Goal: Task Accomplishment & Management: Use online tool/utility

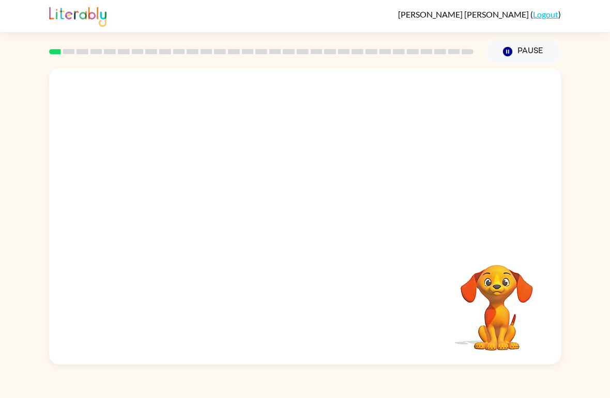
click at [516, 314] on video "Your browser must support playing .mp4 files to use Literably. Please try using…" at bounding box center [496, 300] width 103 height 103
click at [301, 226] on div at bounding box center [305, 222] width 66 height 38
click at [310, 238] on button "button" at bounding box center [305, 222] width 66 height 38
click at [303, 234] on div at bounding box center [305, 155] width 512 height 175
click at [319, 241] on div at bounding box center [305, 155] width 512 height 175
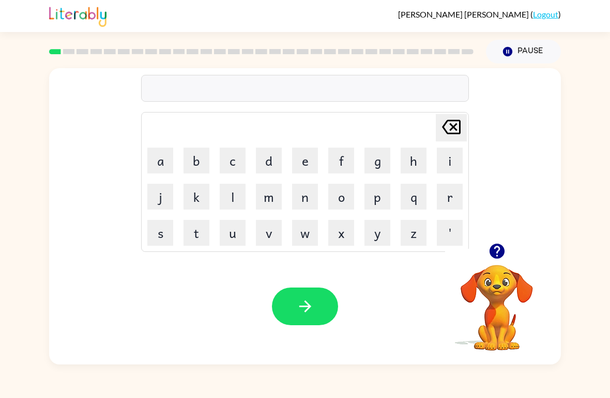
click at [199, 155] on button "b" at bounding box center [196, 161] width 26 height 26
click at [345, 199] on button "o" at bounding box center [341, 197] width 26 height 26
click at [446, 190] on button "r" at bounding box center [450, 197] width 26 height 26
click at [530, 44] on button "Pause Pause" at bounding box center [523, 52] width 75 height 24
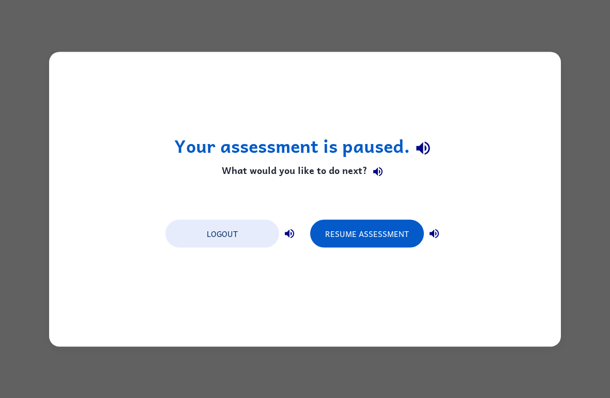
click at [237, 226] on button "Logout" at bounding box center [222, 234] width 114 height 28
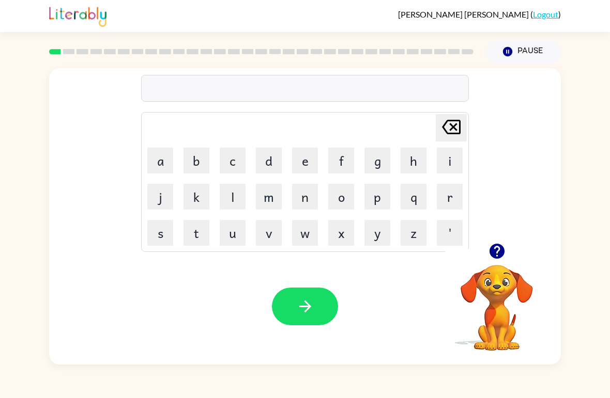
click at [495, 256] on icon "button" at bounding box center [496, 251] width 15 height 15
click at [194, 153] on button "b" at bounding box center [196, 161] width 26 height 26
click at [338, 202] on button "o" at bounding box center [341, 197] width 26 height 26
click at [446, 191] on button "r" at bounding box center [450, 197] width 26 height 26
click at [278, 159] on button "d" at bounding box center [269, 161] width 26 height 26
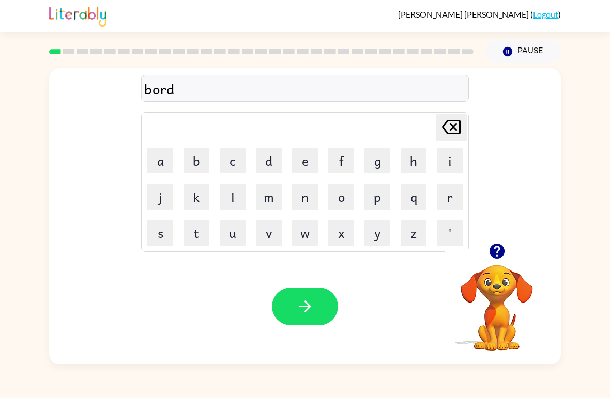
click at [312, 157] on button "e" at bounding box center [305, 161] width 26 height 26
click at [444, 194] on button "r" at bounding box center [450, 197] width 26 height 26
click at [305, 305] on icon "button" at bounding box center [305, 307] width 18 height 18
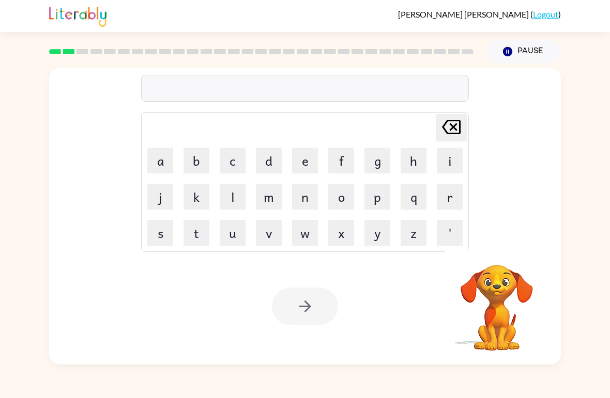
click at [508, 261] on video "Your browser must support playing .mp4 files to use Literably. Please try using…" at bounding box center [496, 300] width 103 height 103
click at [491, 258] on video "Your browser must support playing .mp4 files to use Literably. Please try using…" at bounding box center [496, 300] width 103 height 103
click at [490, 257] on video "Your browser must support playing .mp4 files to use Literably. Please try using…" at bounding box center [496, 300] width 103 height 103
click at [505, 267] on video "Your browser must support playing .mp4 files to use Literably. Please try using…" at bounding box center [496, 300] width 103 height 103
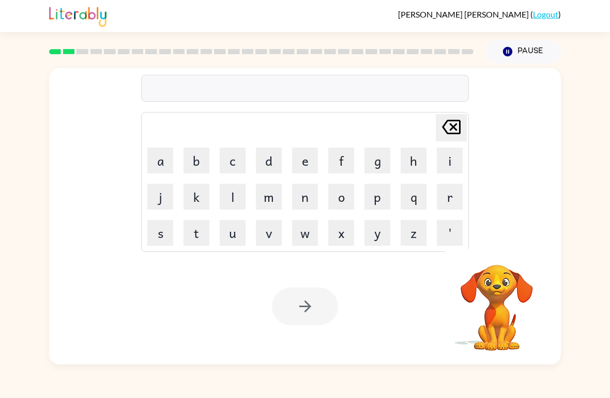
click at [504, 271] on video "Your browser must support playing .mp4 files to use Literably. Please try using…" at bounding box center [496, 300] width 103 height 103
click at [505, 274] on video "Your browser must support playing .mp4 files to use Literably. Please try using…" at bounding box center [496, 300] width 103 height 103
click at [508, 275] on video "Your browser must support playing .mp4 files to use Literably. Please try using…" at bounding box center [496, 300] width 103 height 103
click at [507, 274] on video "Your browser must support playing .mp4 files to use Literably. Please try using…" at bounding box center [496, 300] width 103 height 103
click at [509, 275] on video "Your browser must support playing .mp4 files to use Literably. Please try using…" at bounding box center [496, 300] width 103 height 103
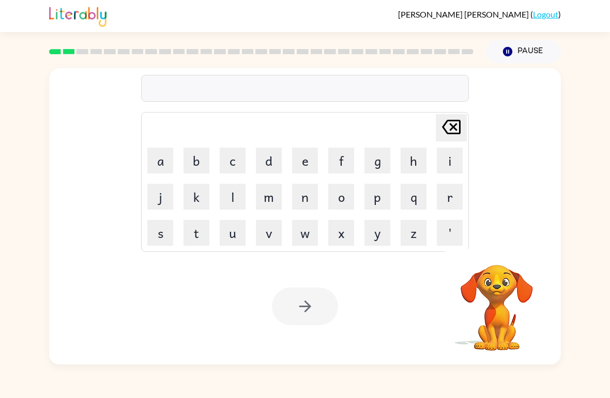
click at [509, 275] on video "Your browser must support playing .mp4 files to use Literably. Please try using…" at bounding box center [496, 300] width 103 height 103
click at [509, 284] on video "Your browser must support playing .mp4 files to use Literably. Please try using…" at bounding box center [496, 300] width 103 height 103
click at [502, 251] on icon "button" at bounding box center [496, 251] width 15 height 15
click at [234, 162] on button "c" at bounding box center [233, 161] width 26 height 26
click at [164, 161] on button "a" at bounding box center [160, 161] width 26 height 26
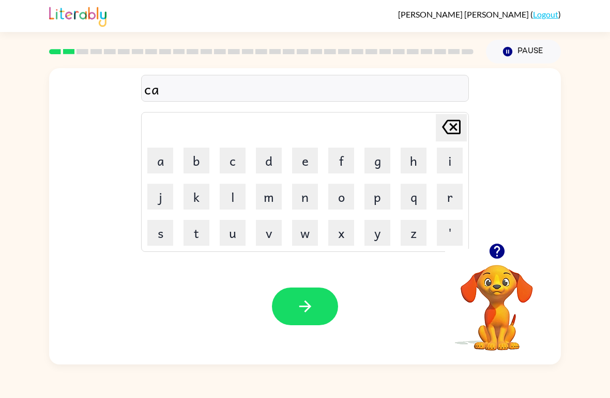
click at [335, 202] on button "o" at bounding box center [341, 197] width 26 height 26
click at [225, 237] on button "u" at bounding box center [233, 233] width 26 height 26
click at [306, 195] on button "n" at bounding box center [305, 197] width 26 height 26
click at [450, 131] on icon at bounding box center [451, 127] width 19 height 14
click at [450, 130] on icon at bounding box center [451, 127] width 19 height 14
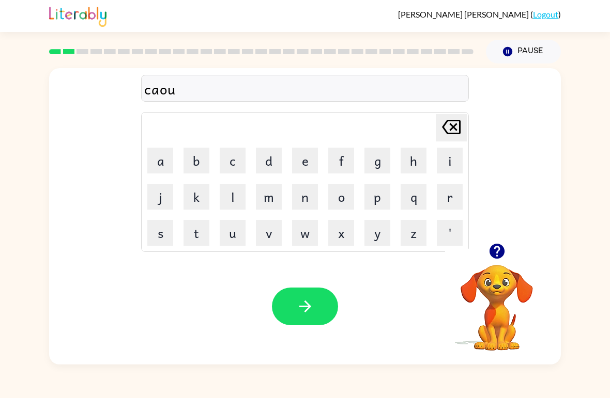
click at [451, 132] on icon "Delete Delete last character input" at bounding box center [451, 127] width 25 height 25
click at [347, 202] on button "o" at bounding box center [341, 197] width 26 height 26
click at [230, 231] on button "u" at bounding box center [233, 233] width 26 height 26
click at [304, 201] on button "n" at bounding box center [305, 197] width 26 height 26
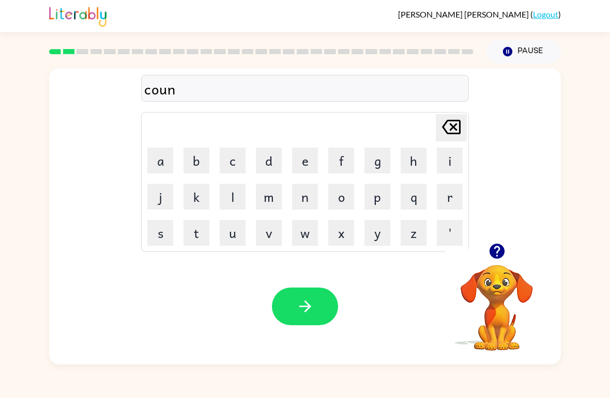
click at [205, 237] on button "t" at bounding box center [196, 233] width 26 height 26
click at [313, 316] on button "button" at bounding box center [305, 307] width 66 height 38
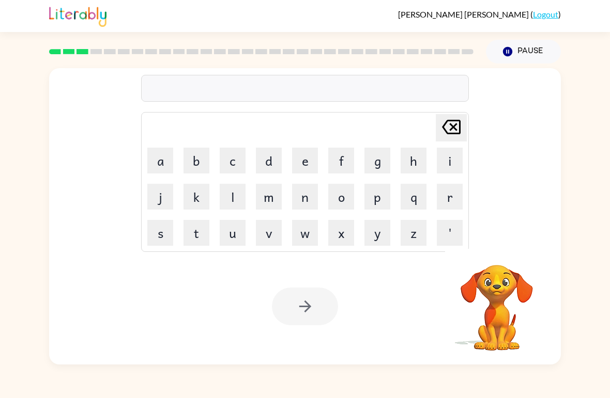
click at [237, 193] on button "l" at bounding box center [233, 197] width 26 height 26
click at [347, 197] on button "o" at bounding box center [341, 197] width 26 height 26
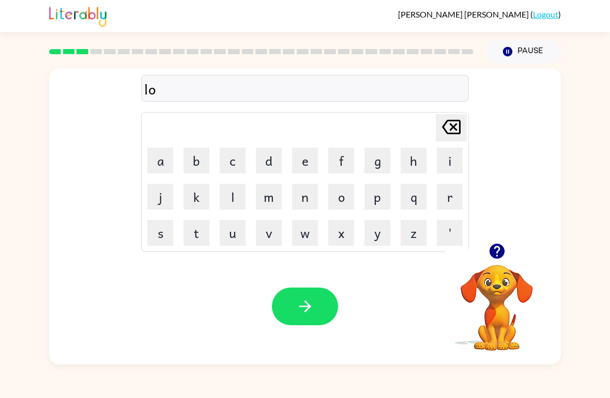
click at [194, 196] on button "k" at bounding box center [196, 197] width 26 height 26
click at [159, 158] on button "a" at bounding box center [160, 161] width 26 height 26
click at [453, 155] on button "i" at bounding box center [450, 161] width 26 height 26
click at [193, 232] on button "t" at bounding box center [196, 233] width 26 height 26
click at [324, 323] on button "button" at bounding box center [305, 307] width 66 height 38
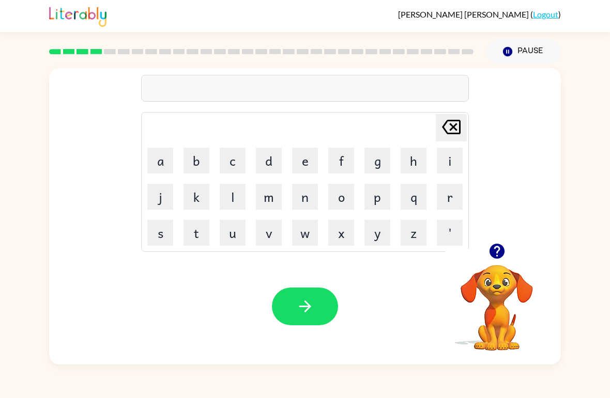
click at [203, 240] on button "t" at bounding box center [196, 233] width 26 height 26
click at [302, 228] on button "w" at bounding box center [305, 233] width 26 height 26
click at [497, 252] on icon "button" at bounding box center [497, 251] width 18 height 18
click at [300, 152] on button "e" at bounding box center [305, 161] width 26 height 26
click at [310, 199] on button "n" at bounding box center [305, 197] width 26 height 26
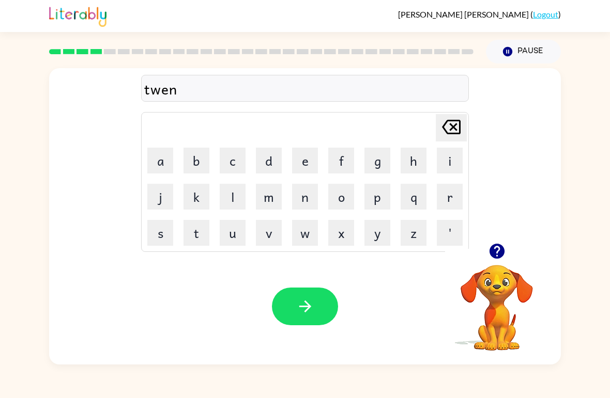
click at [290, 313] on button "button" at bounding box center [305, 307] width 66 height 38
click at [308, 198] on button "n" at bounding box center [305, 197] width 26 height 26
click at [295, 153] on button "e" at bounding box center [305, 161] width 26 height 26
click at [451, 194] on button "r" at bounding box center [450, 197] width 26 height 26
click at [158, 152] on button "a" at bounding box center [160, 161] width 26 height 26
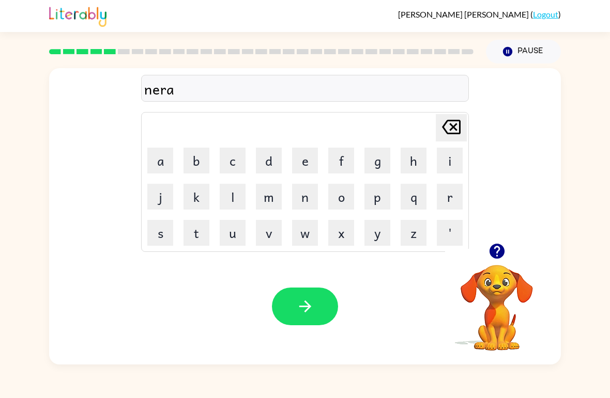
click at [236, 190] on button "l" at bounding box center [233, 197] width 26 height 26
click at [374, 235] on button "y" at bounding box center [377, 233] width 26 height 26
click at [300, 320] on button "button" at bounding box center [305, 307] width 66 height 38
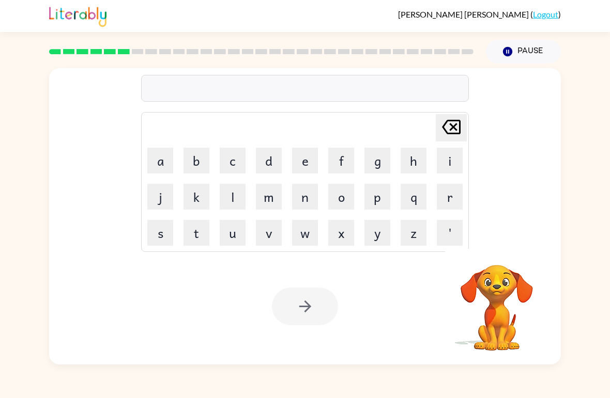
click at [192, 163] on button "b" at bounding box center [196, 161] width 26 height 26
click at [312, 152] on button "e" at bounding box center [305, 161] width 26 height 26
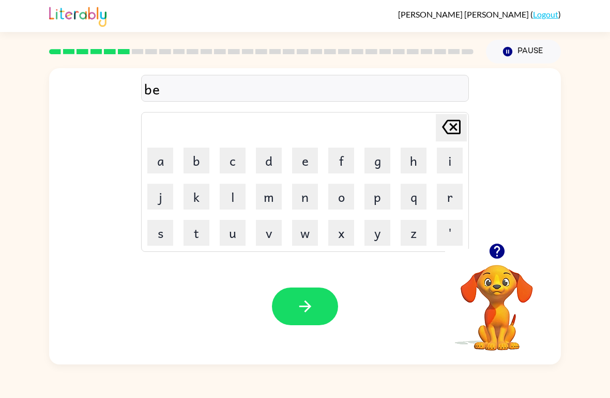
click at [372, 156] on button "g" at bounding box center [377, 161] width 26 height 26
click at [438, 163] on button "i" at bounding box center [450, 161] width 26 height 26
click at [304, 199] on button "n" at bounding box center [305, 197] width 26 height 26
click at [263, 162] on button "d" at bounding box center [269, 161] width 26 height 26
click at [321, 318] on button "button" at bounding box center [305, 307] width 66 height 38
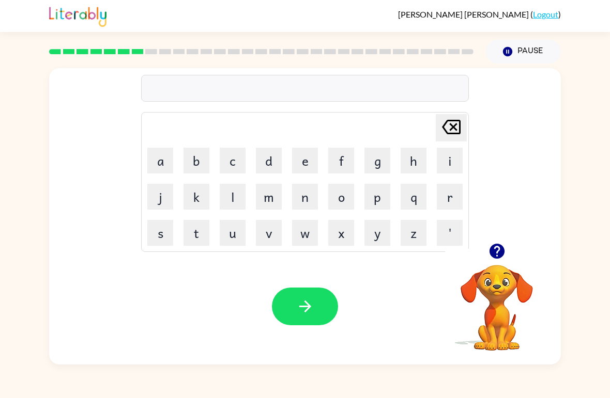
click at [193, 242] on button "t" at bounding box center [196, 233] width 26 height 26
click at [449, 203] on button "r" at bounding box center [450, 197] width 26 height 26
click at [454, 160] on button "i" at bounding box center [450, 161] width 26 height 26
click at [233, 163] on button "c" at bounding box center [233, 161] width 26 height 26
click at [227, 197] on button "l" at bounding box center [233, 197] width 26 height 26
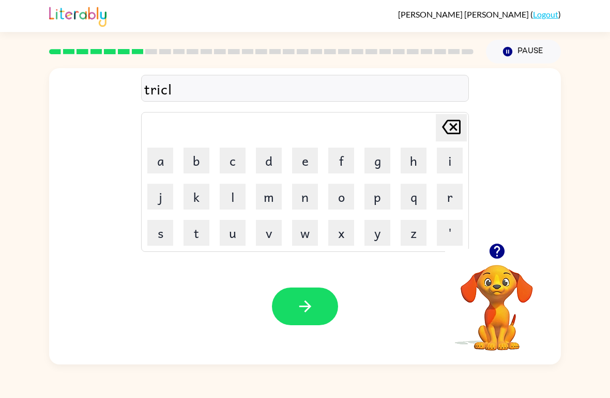
click at [307, 316] on button "button" at bounding box center [305, 307] width 66 height 38
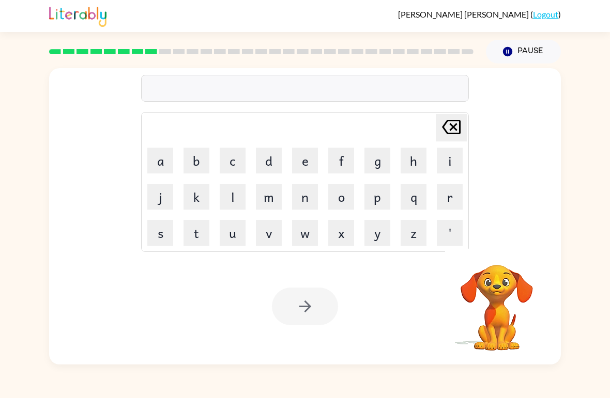
click at [271, 199] on button "m" at bounding box center [269, 197] width 26 height 26
click at [455, 162] on button "i" at bounding box center [450, 161] width 26 height 26
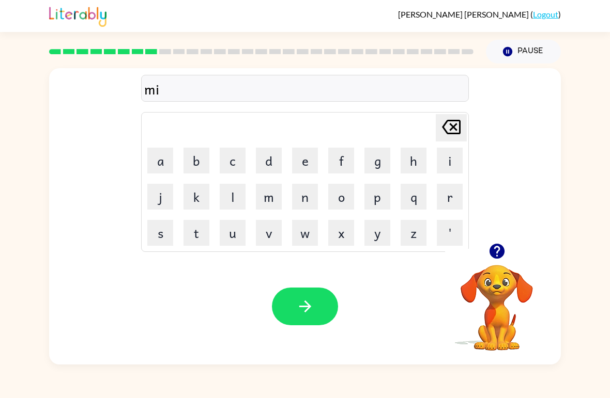
click at [501, 255] on icon "button" at bounding box center [496, 251] width 15 height 15
click at [453, 196] on button "r" at bounding box center [450, 197] width 26 height 26
click at [455, 166] on button "i" at bounding box center [450, 161] width 26 height 26
click at [232, 153] on button "c" at bounding box center [233, 161] width 26 height 26
click at [242, 196] on button "l" at bounding box center [233, 197] width 26 height 26
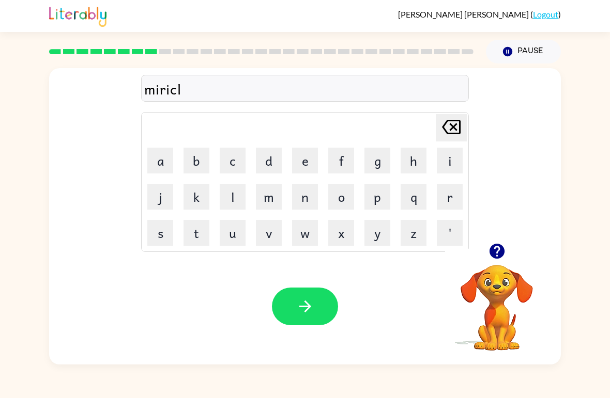
click at [276, 314] on button "button" at bounding box center [305, 307] width 66 height 38
click at [235, 197] on button "l" at bounding box center [233, 197] width 26 height 26
click at [442, 171] on button "i" at bounding box center [450, 161] width 26 height 26
click at [270, 203] on button "m" at bounding box center [269, 197] width 26 height 26
click at [238, 196] on button "l" at bounding box center [233, 197] width 26 height 26
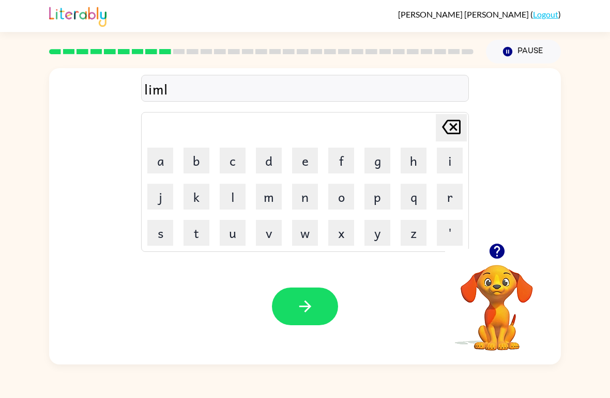
click at [333, 314] on button "button" at bounding box center [305, 307] width 66 height 38
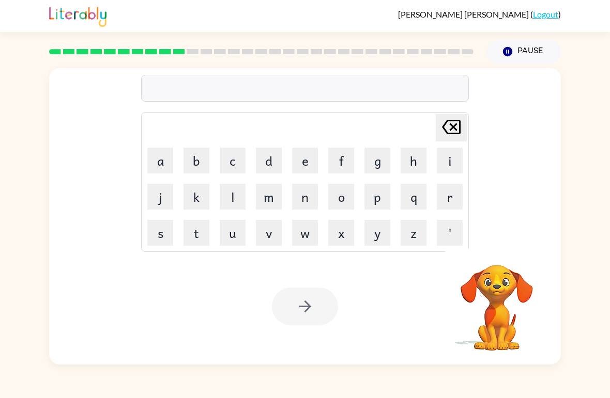
click at [227, 237] on button "u" at bounding box center [233, 233] width 26 height 26
click at [305, 194] on button "n" at bounding box center [305, 197] width 26 height 26
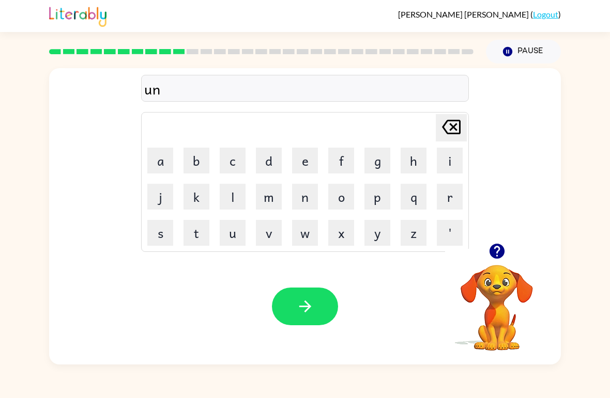
click at [346, 163] on button "f" at bounding box center [341, 161] width 26 height 26
click at [226, 226] on button "u" at bounding box center [233, 233] width 26 height 26
click at [451, 199] on button "r" at bounding box center [450, 197] width 26 height 26
click at [452, 129] on icon at bounding box center [451, 127] width 19 height 14
click at [230, 197] on button "l" at bounding box center [233, 197] width 26 height 26
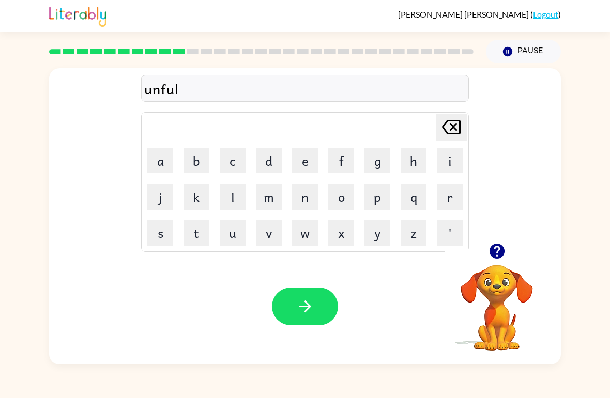
click at [265, 161] on button "d" at bounding box center [269, 161] width 26 height 26
click at [294, 311] on button "button" at bounding box center [305, 307] width 66 height 38
click at [484, 234] on div "Delete Delete last character input a b c d e f g h i j k l m n o p q r s t u v …" at bounding box center [305, 155] width 512 height 175
click at [505, 251] on icon "button" at bounding box center [497, 251] width 18 height 18
click at [196, 155] on button "b" at bounding box center [196, 161] width 26 height 26
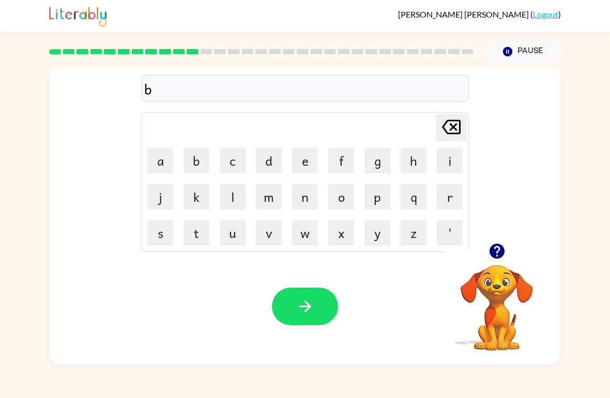
click at [340, 205] on button "o" at bounding box center [341, 197] width 26 height 26
click at [233, 239] on button "u" at bounding box center [233, 233] width 26 height 26
click at [197, 227] on button "t" at bounding box center [196, 233] width 26 height 26
click at [286, 305] on button "button" at bounding box center [305, 307] width 66 height 38
click at [198, 158] on button "b" at bounding box center [196, 161] width 26 height 26
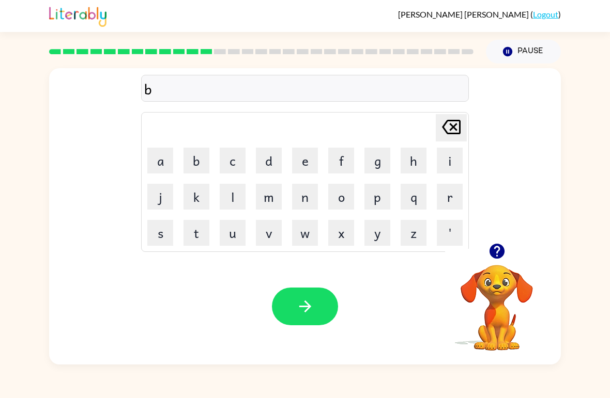
click at [304, 163] on button "e" at bounding box center [305, 161] width 26 height 26
click at [199, 235] on button "t" at bounding box center [196, 233] width 26 height 26
click at [451, 232] on button "'" at bounding box center [450, 233] width 26 height 26
click at [451, 237] on button "'" at bounding box center [450, 233] width 26 height 26
click at [450, 129] on icon "Delete Delete last character input" at bounding box center [451, 127] width 25 height 25
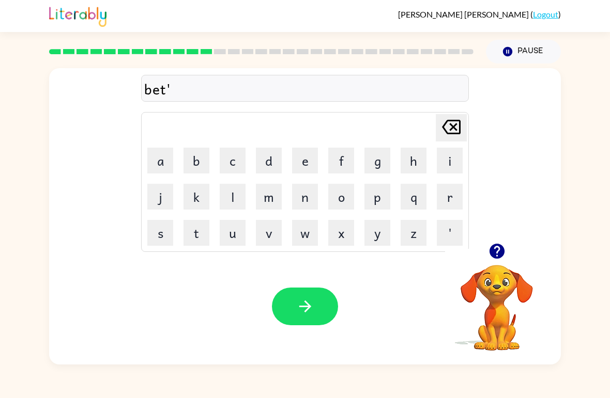
click at [450, 128] on icon "Delete Delete last character input" at bounding box center [451, 127] width 25 height 25
click at [186, 221] on button "t" at bounding box center [196, 233] width 26 height 26
click at [448, 160] on button "i" at bounding box center [450, 161] width 26 height 26
click at [450, 122] on icon "Delete Delete last character input" at bounding box center [451, 127] width 25 height 25
click at [450, 122] on icon at bounding box center [451, 127] width 19 height 14
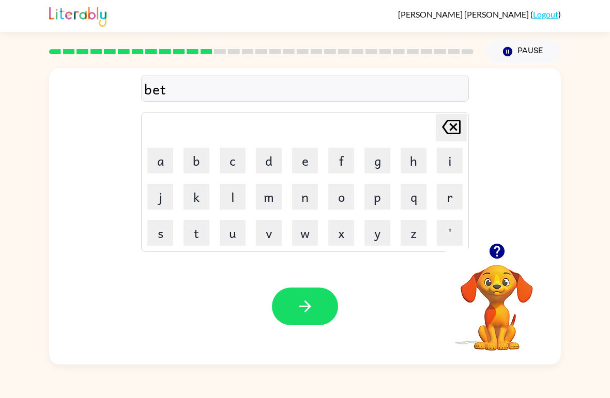
click at [449, 152] on button "i" at bounding box center [450, 161] width 26 height 26
click at [266, 201] on button "m" at bounding box center [269, 197] width 26 height 26
click at [305, 162] on button "e" at bounding box center [305, 161] width 26 height 26
click at [296, 315] on icon "button" at bounding box center [305, 307] width 18 height 18
click at [492, 248] on icon "button" at bounding box center [496, 251] width 15 height 15
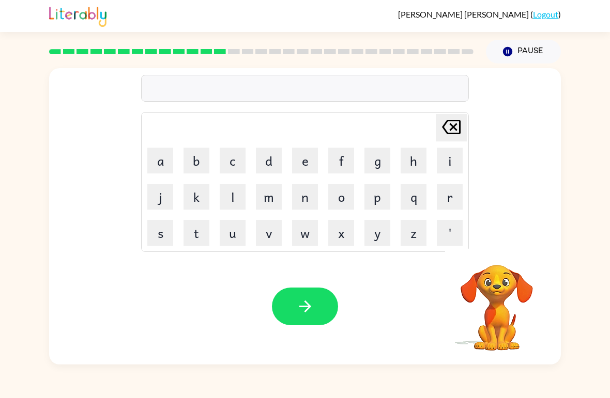
click at [346, 163] on button "f" at bounding box center [341, 161] width 26 height 26
click at [448, 159] on button "i" at bounding box center [450, 161] width 26 height 26
click at [200, 243] on button "t" at bounding box center [196, 233] width 26 height 26
click at [309, 198] on button "n" at bounding box center [305, 197] width 26 height 26
click at [306, 159] on button "e" at bounding box center [305, 161] width 26 height 26
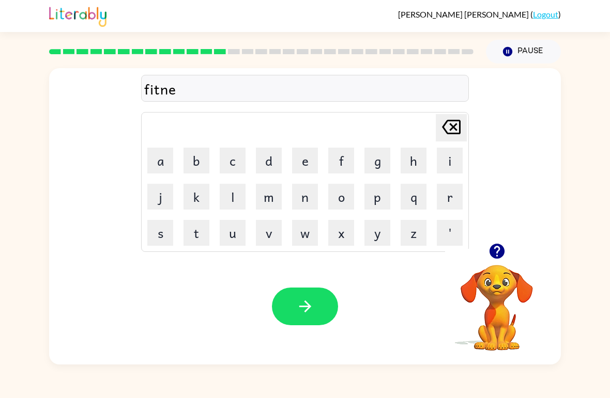
click at [167, 230] on button "s" at bounding box center [160, 233] width 26 height 26
click at [445, 135] on icon "Delete Delete last character input" at bounding box center [451, 127] width 25 height 25
click at [320, 300] on button "button" at bounding box center [305, 307] width 66 height 38
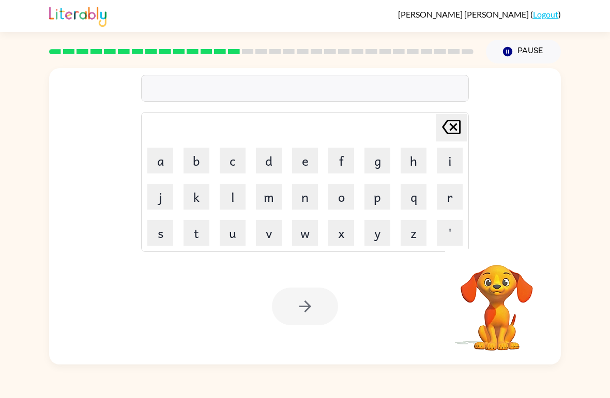
click at [258, 148] on button "d" at bounding box center [269, 161] width 26 height 26
click at [241, 196] on button "l" at bounding box center [233, 197] width 26 height 26
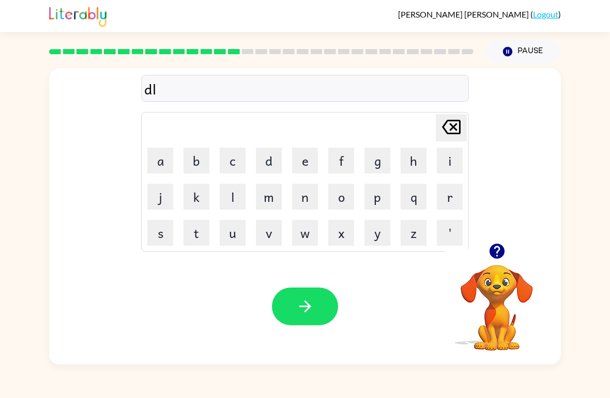
click at [157, 162] on button "a" at bounding box center [160, 161] width 26 height 26
click at [318, 318] on button "button" at bounding box center [305, 307] width 66 height 38
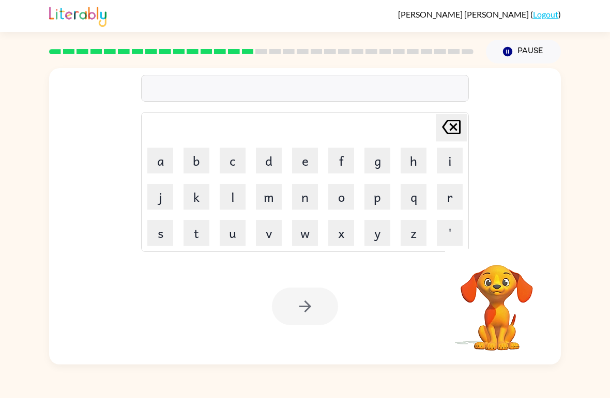
click at [192, 232] on button "t" at bounding box center [196, 233] width 26 height 26
click at [305, 166] on button "e" at bounding box center [305, 161] width 26 height 26
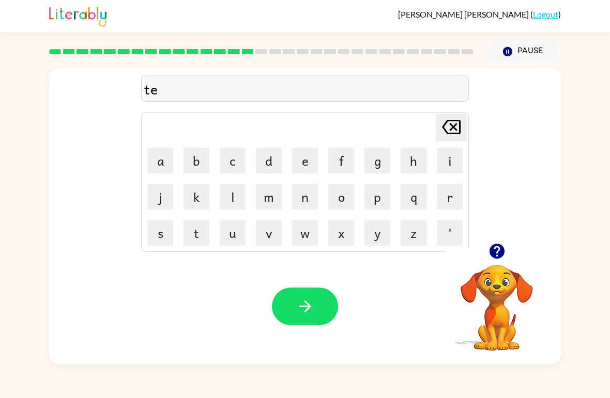
click at [450, 194] on button "r" at bounding box center [450, 197] width 26 height 26
click at [275, 191] on button "m" at bounding box center [269, 197] width 26 height 26
click at [311, 321] on button "button" at bounding box center [305, 307] width 66 height 38
click at [148, 230] on button "s" at bounding box center [160, 233] width 26 height 26
click at [299, 163] on button "e" at bounding box center [305, 161] width 26 height 26
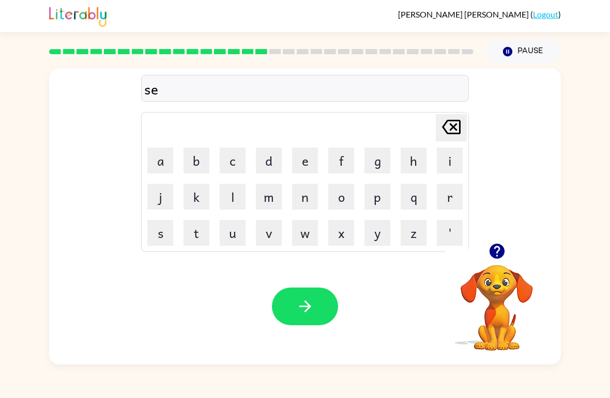
click at [202, 238] on button "t" at bounding box center [196, 233] width 26 height 26
click at [328, 316] on button "button" at bounding box center [305, 307] width 66 height 38
click at [189, 155] on button "b" at bounding box center [196, 161] width 26 height 26
click at [452, 200] on button "r" at bounding box center [450, 197] width 26 height 26
click at [445, 156] on button "i" at bounding box center [450, 161] width 26 height 26
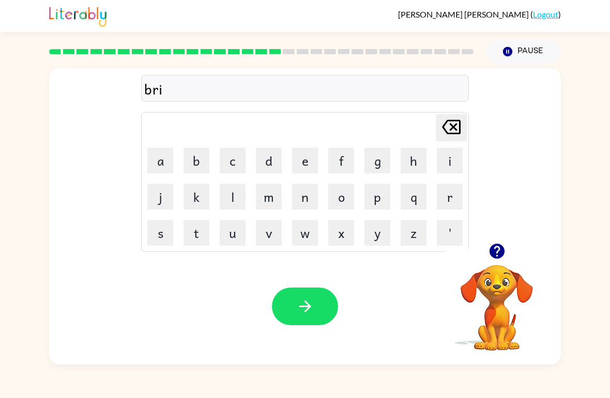
click at [266, 202] on button "m" at bounding box center [269, 197] width 26 height 26
click at [441, 164] on button "i" at bounding box center [450, 161] width 26 height 26
click at [306, 197] on button "n" at bounding box center [305, 197] width 26 height 26
click at [375, 164] on button "g" at bounding box center [377, 161] width 26 height 26
click at [321, 318] on button "button" at bounding box center [305, 307] width 66 height 38
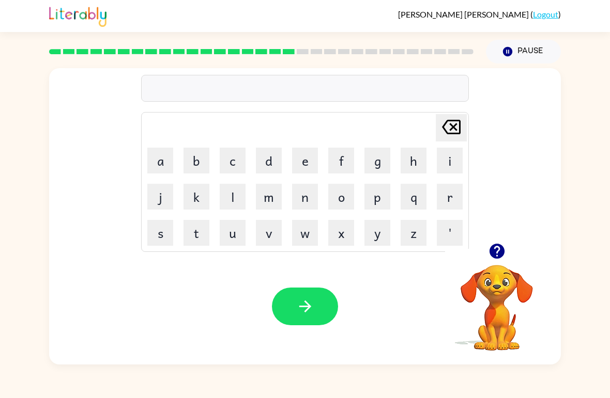
click at [380, 208] on button "p" at bounding box center [377, 197] width 26 height 26
click at [239, 209] on button "l" at bounding box center [233, 197] width 26 height 26
click at [164, 156] on button "a" at bounding box center [160, 161] width 26 height 26
click at [158, 233] on button "s" at bounding box center [160, 233] width 26 height 26
click at [205, 227] on button "t" at bounding box center [196, 233] width 26 height 26
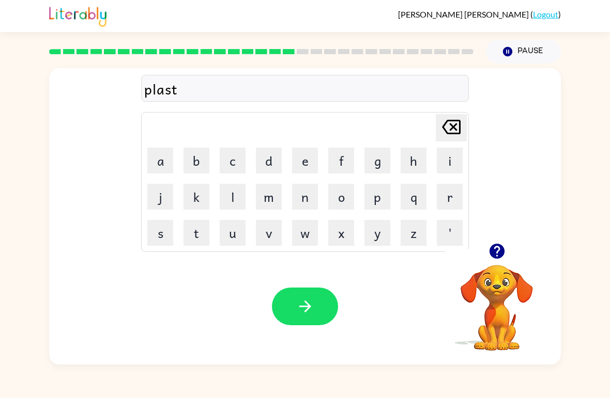
click at [445, 162] on button "i" at bounding box center [450, 161] width 26 height 26
click at [195, 191] on button "k" at bounding box center [196, 197] width 26 height 26
click at [286, 315] on button "button" at bounding box center [305, 307] width 66 height 38
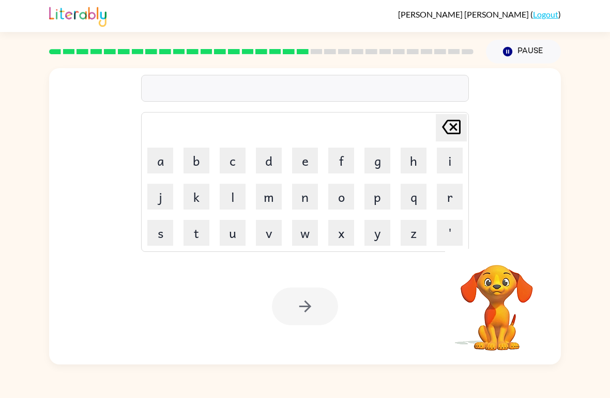
click at [273, 156] on button "d" at bounding box center [269, 161] width 26 height 26
click at [454, 161] on button "i" at bounding box center [450, 161] width 26 height 26
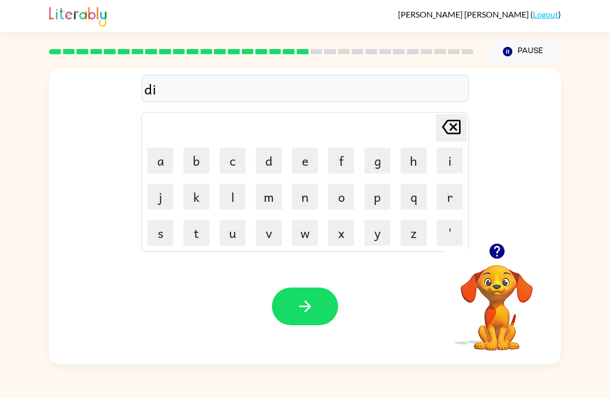
click at [159, 234] on button "s" at bounding box center [160, 233] width 26 height 26
click at [365, 196] on button "p" at bounding box center [377, 197] width 26 height 26
click at [236, 206] on button "l" at bounding box center [233, 197] width 26 height 26
click at [163, 161] on button "a" at bounding box center [160, 161] width 26 height 26
click at [374, 232] on button "y" at bounding box center [377, 233] width 26 height 26
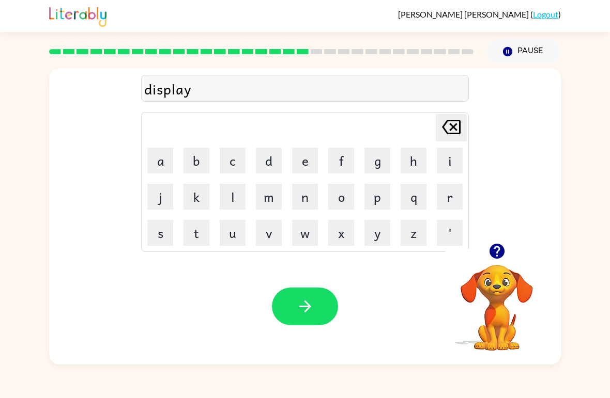
click at [302, 307] on icon "button" at bounding box center [305, 307] width 12 height 12
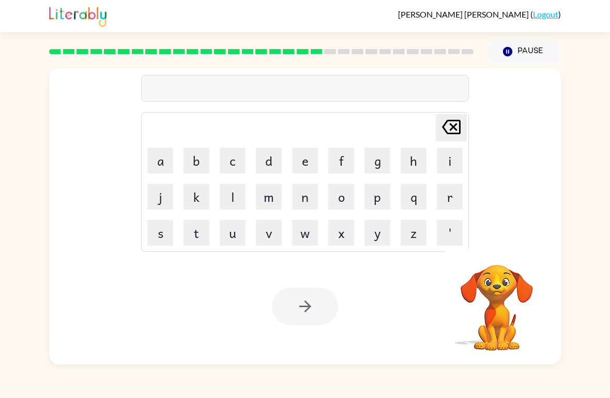
click at [274, 165] on button "d" at bounding box center [269, 161] width 26 height 26
click at [338, 209] on button "o" at bounding box center [341, 197] width 26 height 26
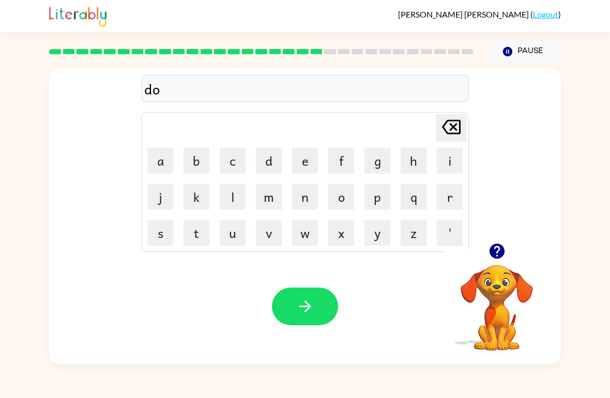
click at [157, 237] on button "s" at bounding box center [160, 233] width 26 height 26
click at [451, 235] on button "'" at bounding box center [450, 233] width 26 height 26
click at [197, 232] on button "t" at bounding box center [196, 233] width 26 height 26
click at [319, 310] on button "button" at bounding box center [305, 307] width 66 height 38
click at [501, 258] on icon "button" at bounding box center [497, 251] width 18 height 18
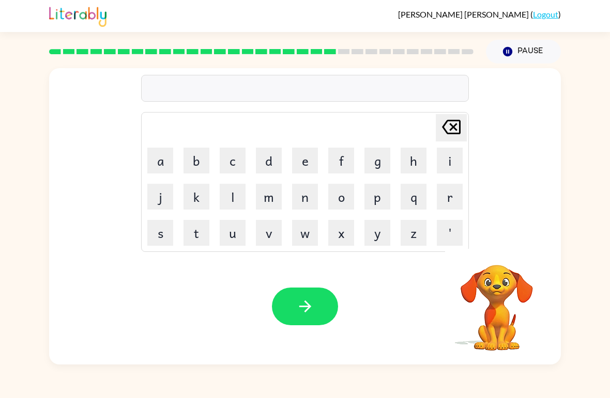
click at [163, 238] on button "s" at bounding box center [160, 233] width 26 height 26
click at [299, 161] on button "e" at bounding box center [305, 161] width 26 height 26
click at [290, 202] on td "n" at bounding box center [304, 196] width 35 height 35
click at [314, 203] on button "n" at bounding box center [305, 197] width 26 height 26
click at [191, 235] on button "t" at bounding box center [196, 233] width 26 height 26
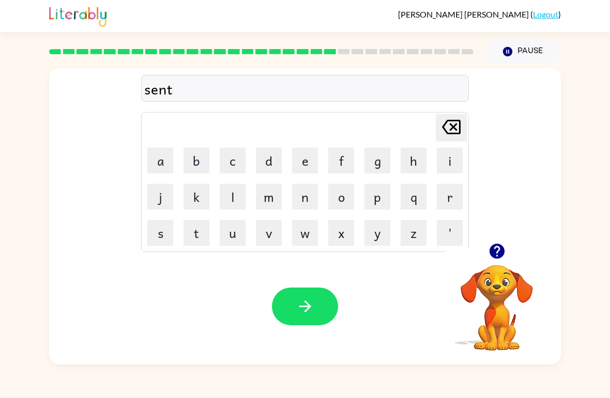
click at [496, 250] on icon "button" at bounding box center [496, 251] width 15 height 15
click at [491, 250] on icon "button" at bounding box center [496, 251] width 15 height 15
click at [455, 153] on button "i" at bounding box center [450, 161] width 26 height 26
click at [374, 206] on button "p" at bounding box center [377, 197] width 26 height 26
click at [439, 164] on button "i" at bounding box center [450, 161] width 26 height 26
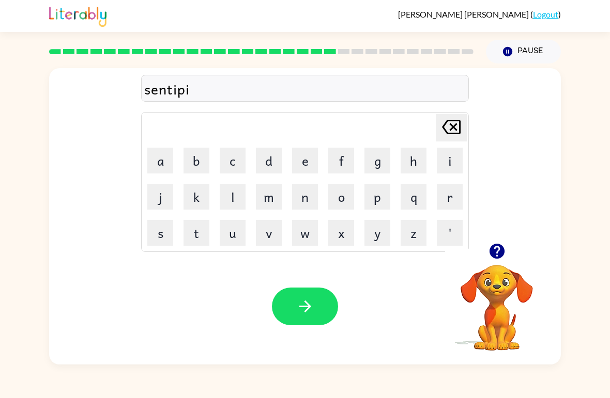
click at [264, 156] on button "d" at bounding box center [269, 161] width 26 height 26
click at [321, 305] on button "button" at bounding box center [305, 307] width 66 height 38
click at [451, 193] on button "r" at bounding box center [450, 197] width 26 height 26
click at [160, 161] on button "a" at bounding box center [160, 161] width 26 height 26
click at [444, 156] on button "i" at bounding box center [450, 161] width 26 height 26
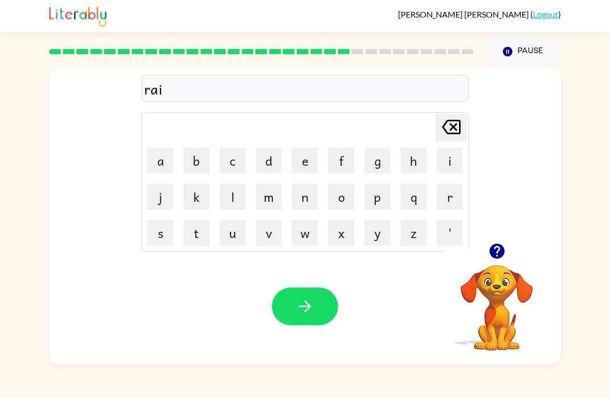
click at [305, 198] on button "n" at bounding box center [305, 197] width 26 height 26
click at [227, 162] on button "c" at bounding box center [233, 161] width 26 height 26
click at [336, 209] on button "o" at bounding box center [341, 197] width 26 height 26
click at [242, 232] on button "u" at bounding box center [233, 233] width 26 height 26
click at [190, 235] on button "t" at bounding box center [196, 233] width 26 height 26
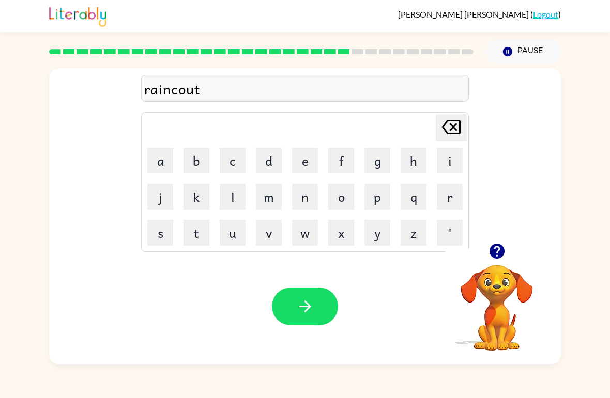
click at [318, 288] on button "button" at bounding box center [305, 307] width 66 height 38
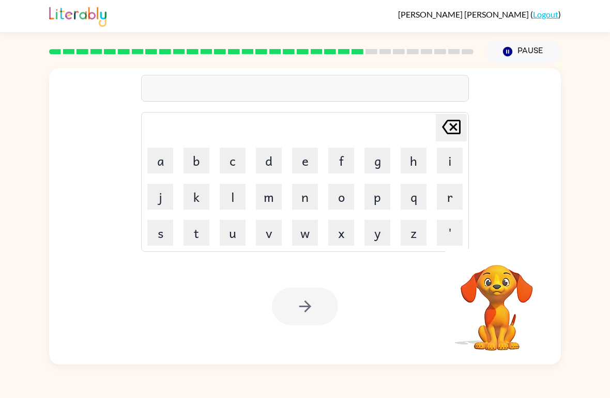
click at [264, 199] on button "m" at bounding box center [269, 197] width 26 height 26
click at [155, 160] on button "a" at bounding box center [160, 161] width 26 height 26
click at [229, 159] on button "c" at bounding box center [233, 161] width 26 height 26
click at [450, 140] on icon "Delete Delete last character input" at bounding box center [451, 127] width 25 height 25
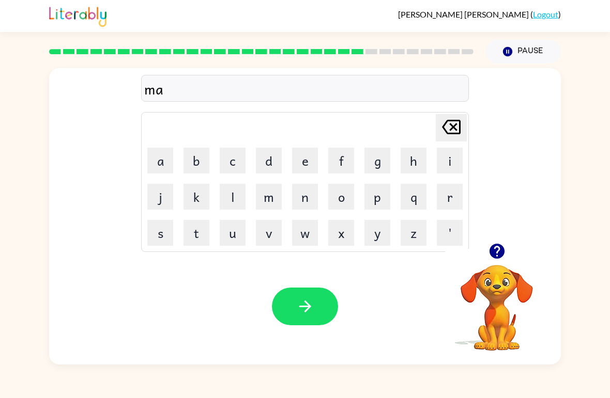
click at [451, 203] on button "r" at bounding box center [450, 197] width 26 height 26
click at [233, 155] on button "c" at bounding box center [233, 161] width 26 height 26
click at [157, 159] on button "a" at bounding box center [160, 161] width 26 height 26
click at [450, 198] on button "r" at bounding box center [450, 197] width 26 height 26
click at [306, 156] on button "e" at bounding box center [305, 161] width 26 height 26
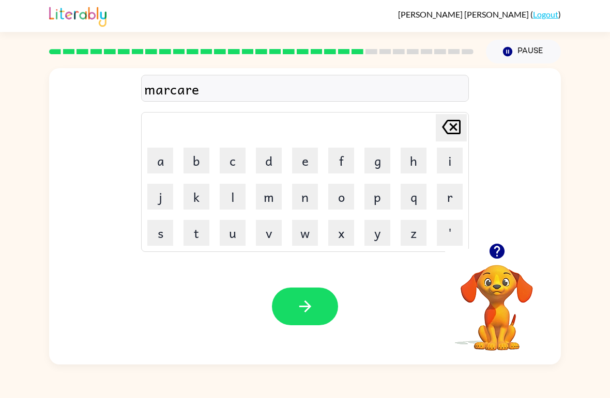
click at [298, 294] on button "button" at bounding box center [305, 307] width 66 height 38
click at [162, 155] on button "a" at bounding box center [160, 161] width 26 height 26
click at [280, 199] on button "m" at bounding box center [269, 197] width 26 height 26
click at [258, 245] on button "v" at bounding box center [269, 233] width 26 height 26
click at [157, 155] on button "a" at bounding box center [160, 161] width 26 height 26
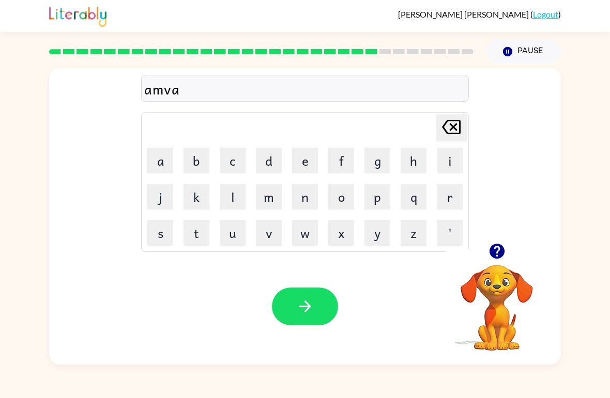
click at [311, 194] on button "n" at bounding box center [305, 197] width 26 height 26
click at [164, 229] on button "s" at bounding box center [160, 233] width 26 height 26
click at [449, 159] on button "i" at bounding box center [450, 161] width 26 height 26
click at [310, 196] on button "n" at bounding box center [305, 197] width 26 height 26
click at [380, 160] on button "g" at bounding box center [377, 161] width 26 height 26
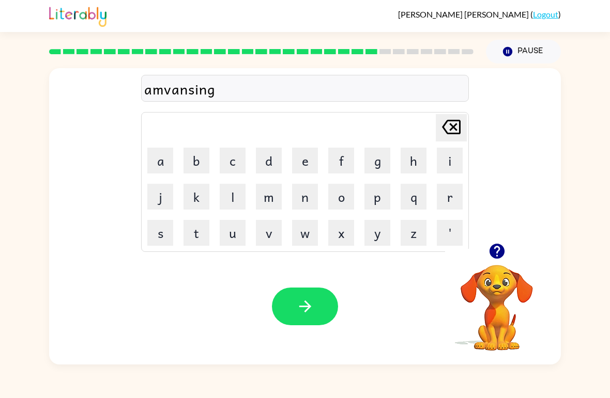
click at [301, 301] on icon "button" at bounding box center [305, 307] width 18 height 18
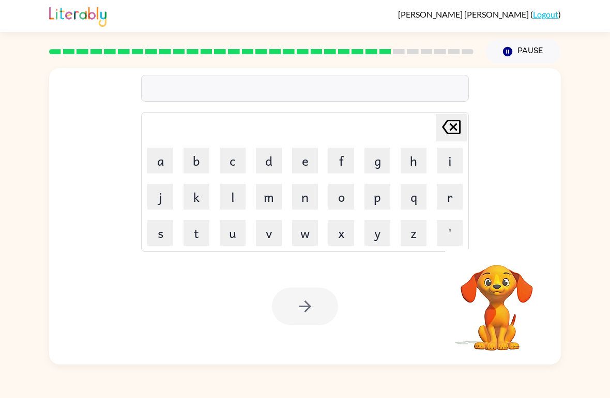
click at [381, 158] on button "g" at bounding box center [377, 161] width 26 height 26
click at [184, 159] on button "b" at bounding box center [196, 161] width 26 height 26
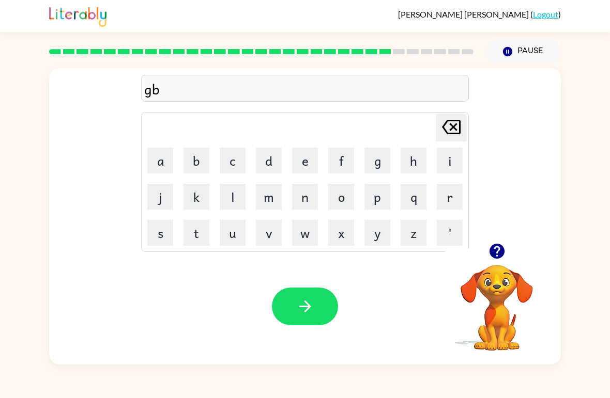
click at [446, 128] on icon "Delete Delete last character input" at bounding box center [451, 127] width 25 height 25
click at [153, 153] on button "a" at bounding box center [160, 161] width 26 height 26
click at [267, 158] on button "d" at bounding box center [269, 161] width 26 height 26
click at [231, 202] on button "l" at bounding box center [233, 197] width 26 height 26
click at [450, 161] on button "i" at bounding box center [450, 161] width 26 height 26
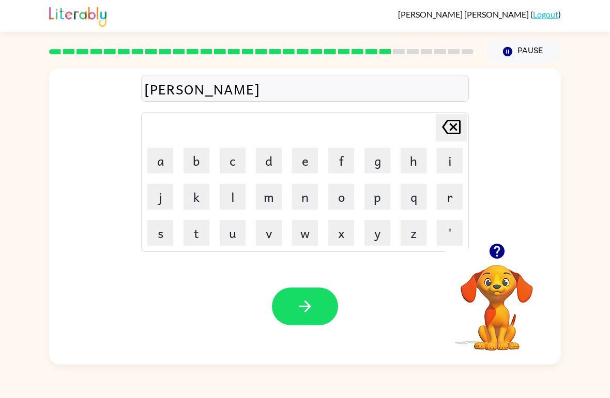
click at [313, 200] on button "n" at bounding box center [305, 197] width 26 height 26
click at [377, 159] on button "g" at bounding box center [377, 161] width 26 height 26
click at [316, 317] on button "button" at bounding box center [305, 307] width 66 height 38
click at [388, 155] on button "g" at bounding box center [377, 161] width 26 height 26
click at [330, 212] on td "o" at bounding box center [341, 196] width 35 height 35
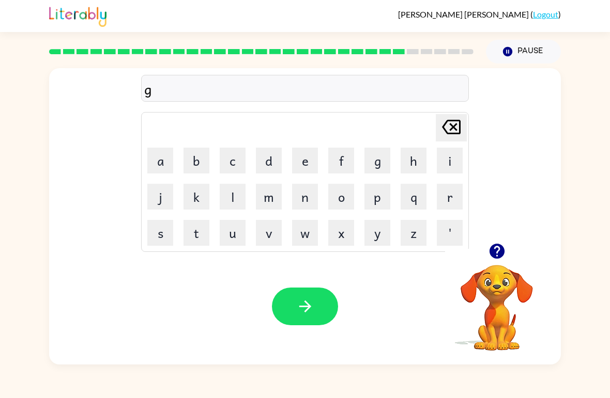
click at [346, 201] on button "o" at bounding box center [341, 197] width 26 height 26
click at [270, 231] on button "v" at bounding box center [269, 233] width 26 height 26
click at [306, 153] on button "e" at bounding box center [305, 161] width 26 height 26
click at [452, 203] on button "r" at bounding box center [450, 197] width 26 height 26
click at [275, 194] on button "m" at bounding box center [269, 197] width 26 height 26
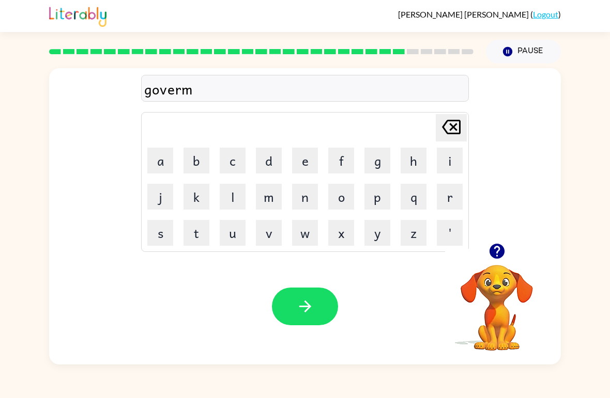
click at [304, 167] on button "e" at bounding box center [305, 161] width 26 height 26
click at [310, 200] on button "n" at bounding box center [305, 197] width 26 height 26
click at [198, 237] on button "t" at bounding box center [196, 233] width 26 height 26
click at [322, 320] on button "button" at bounding box center [305, 307] width 66 height 38
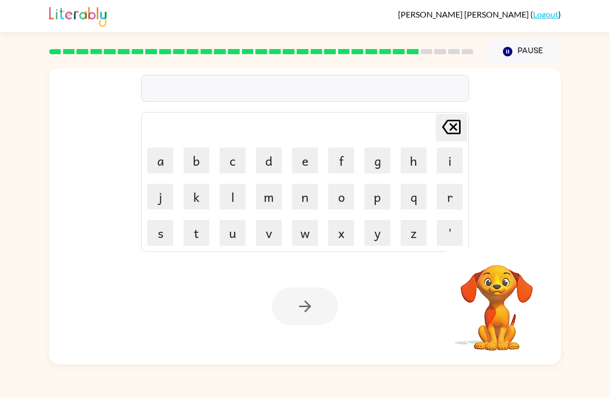
click at [159, 234] on button "s" at bounding box center [160, 233] width 26 height 26
click at [189, 237] on button "t" at bounding box center [196, 233] width 26 height 26
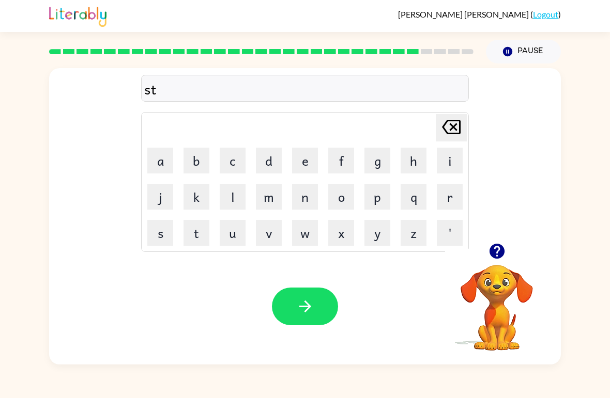
click at [446, 198] on button "r" at bounding box center [450, 197] width 26 height 26
click at [158, 164] on button "a" at bounding box center [160, 161] width 26 height 26
click at [441, 160] on button "i" at bounding box center [450, 161] width 26 height 26
click at [290, 196] on td "n" at bounding box center [304, 196] width 35 height 35
click at [307, 193] on button "n" at bounding box center [305, 197] width 26 height 26
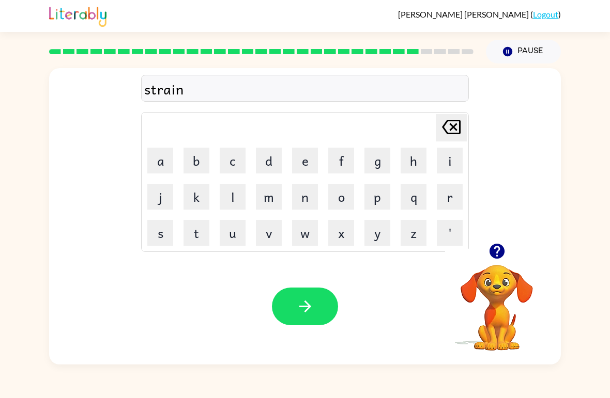
click at [281, 307] on button "button" at bounding box center [305, 307] width 66 height 38
click at [152, 233] on button "s" at bounding box center [160, 233] width 26 height 26
click at [413, 156] on button "h" at bounding box center [414, 161] width 26 height 26
click at [160, 150] on button "a" at bounding box center [160, 161] width 26 height 26
click at [446, 159] on button "i" at bounding box center [450, 161] width 26 height 26
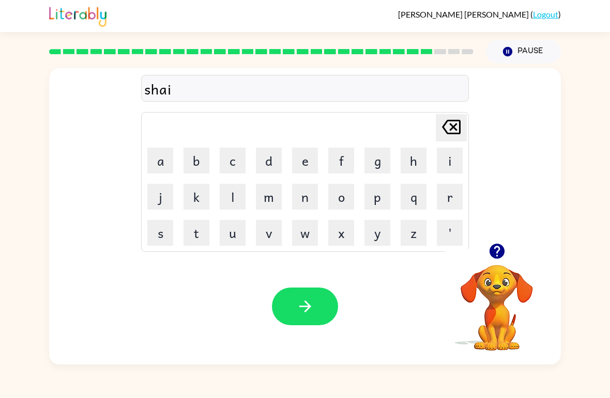
click at [373, 202] on button "p" at bounding box center [377, 197] width 26 height 26
click at [309, 310] on icon "button" at bounding box center [305, 307] width 18 height 18
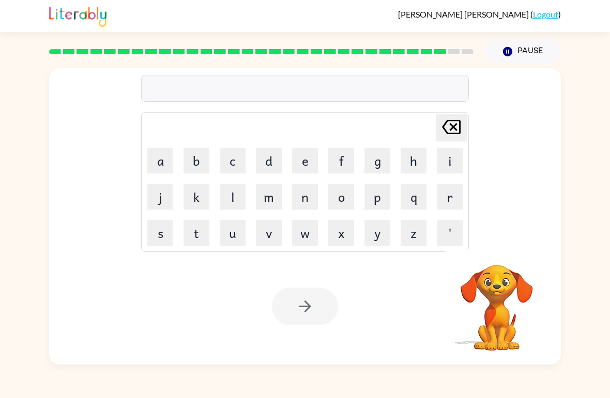
click at [171, 157] on button "a" at bounding box center [160, 161] width 26 height 26
click at [347, 243] on button "x" at bounding box center [341, 233] width 26 height 26
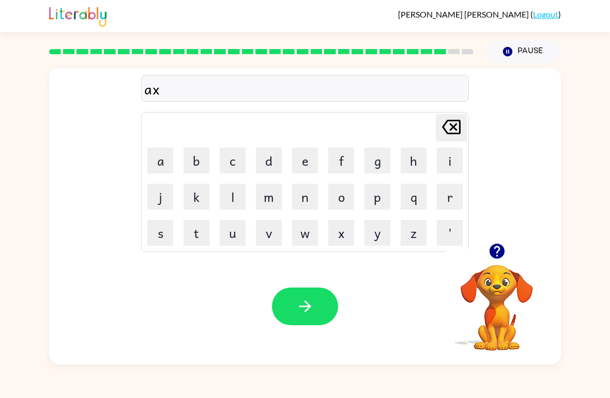
click at [305, 170] on button "e" at bounding box center [305, 161] width 26 height 26
click at [236, 189] on button "l" at bounding box center [233, 197] width 26 height 26
click at [304, 165] on button "e" at bounding box center [305, 161] width 26 height 26
click at [305, 197] on button "n" at bounding box center [305, 197] width 26 height 26
click at [200, 155] on button "b" at bounding box center [196, 161] width 26 height 26
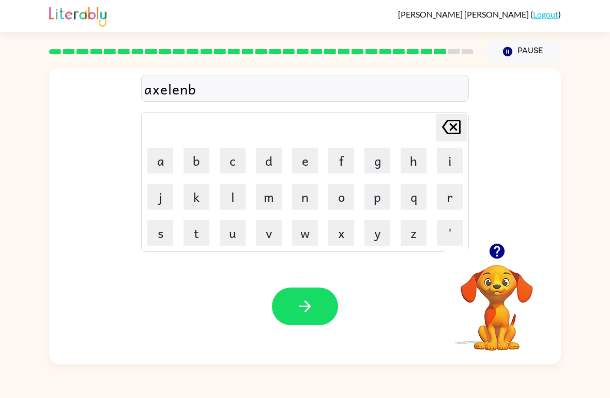
click at [290, 324] on button "button" at bounding box center [305, 307] width 66 height 38
click at [161, 192] on button "j" at bounding box center [160, 197] width 26 height 26
click at [337, 199] on button "o" at bounding box center [341, 197] width 26 height 26
click at [270, 164] on button "d" at bounding box center [269, 161] width 26 height 26
click at [450, 131] on icon at bounding box center [451, 127] width 19 height 14
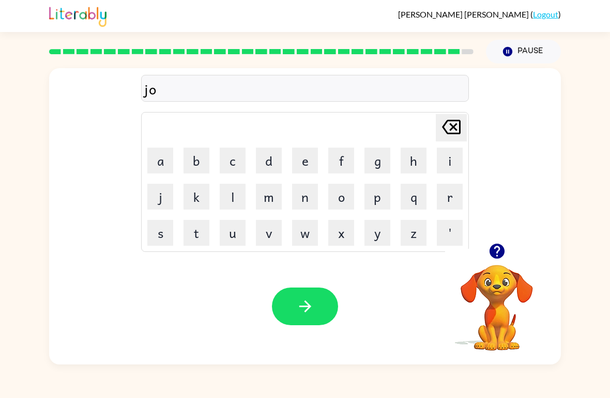
click at [197, 158] on button "b" at bounding box center [196, 161] width 26 height 26
click at [446, 201] on button "r" at bounding box center [450, 197] width 26 height 26
click at [448, 161] on button "i" at bounding box center [450, 161] width 26 height 26
click at [229, 158] on button "c" at bounding box center [233, 161] width 26 height 26
click at [155, 155] on button "a" at bounding box center [160, 161] width 26 height 26
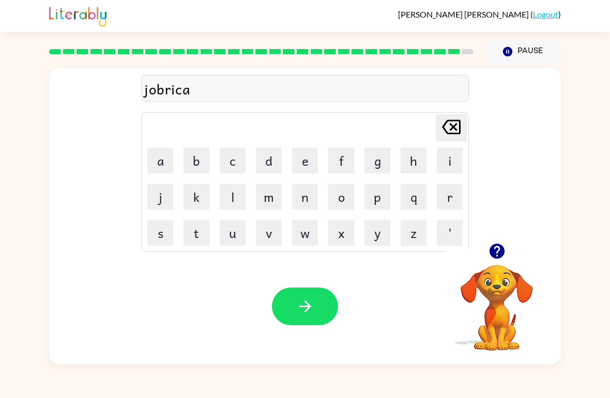
click at [441, 202] on button "r" at bounding box center [450, 197] width 26 height 26
click at [292, 167] on button "e" at bounding box center [305, 161] width 26 height 26
click at [297, 325] on button "button" at bounding box center [305, 307] width 66 height 38
